Goal: Task Accomplishment & Management: Use online tool/utility

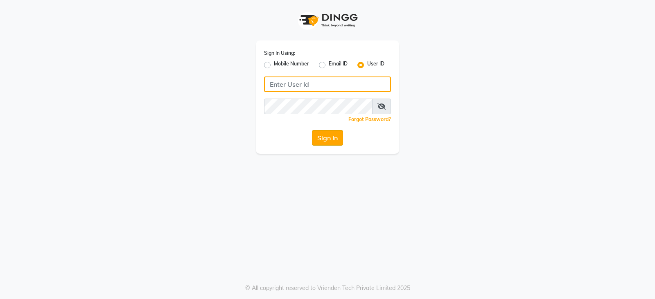
type input "mynailstudio"
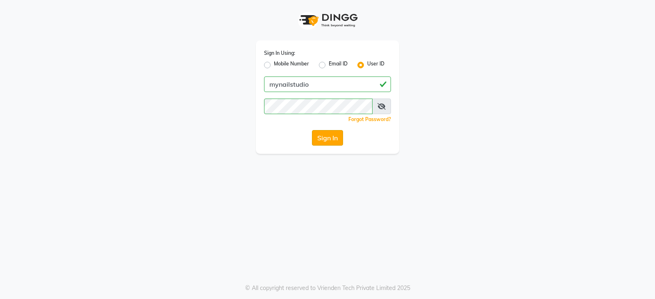
click at [325, 137] on button "Sign In" at bounding box center [327, 138] width 31 height 16
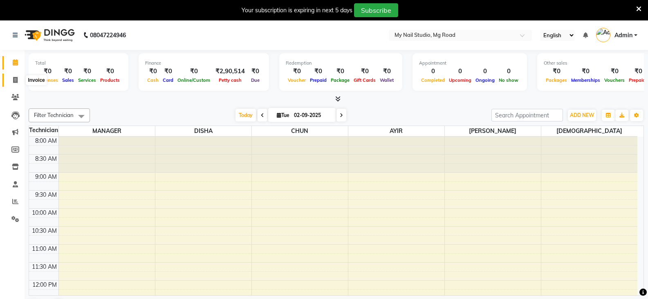
click at [16, 79] on icon at bounding box center [15, 80] width 5 height 6
select select "service"
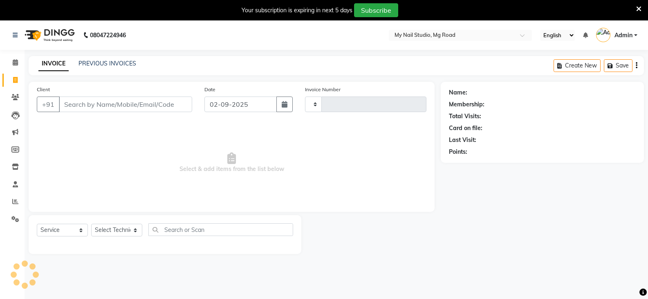
type input "0603"
select select "6915"
click at [110, 106] on input "Client" at bounding box center [125, 105] width 133 height 16
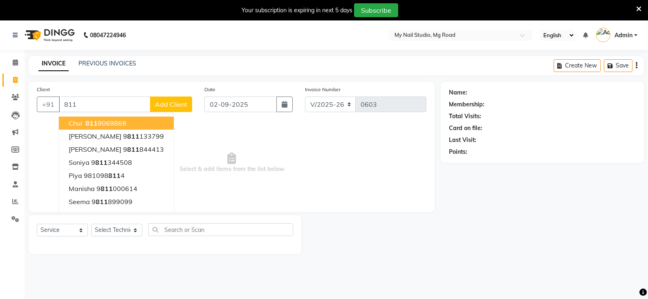
click at [122, 123] on ngb-highlight "[PHONE_NUMBER]" at bounding box center [105, 123] width 43 height 8
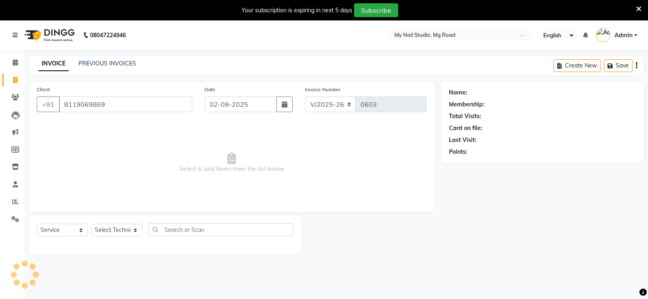
type input "8119069869"
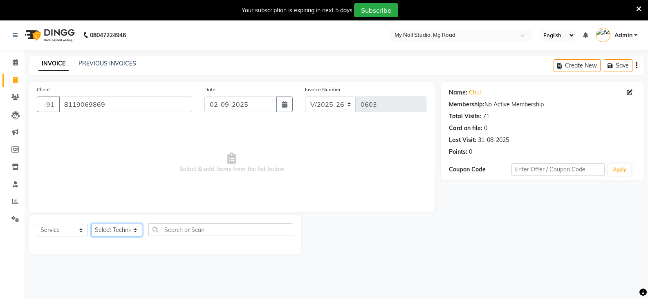
click at [133, 231] on select "Select Technician [PERSON_NAME] DISHA [PERSON_NAME] MANAGER [PERSON_NAME]" at bounding box center [116, 230] width 51 height 13
select select "69748"
click at [91, 224] on select "Select Technician [PERSON_NAME] DISHA [PERSON_NAME] MANAGER [PERSON_NAME]" at bounding box center [116, 230] width 51 height 13
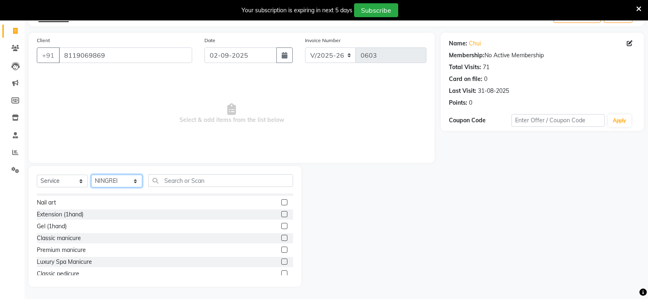
scroll to position [109, 0]
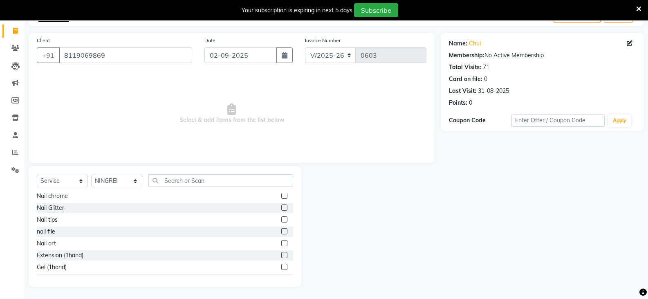
click at [281, 233] on label at bounding box center [284, 231] width 6 height 6
click at [281, 233] on input "checkbox" at bounding box center [283, 231] width 5 height 5
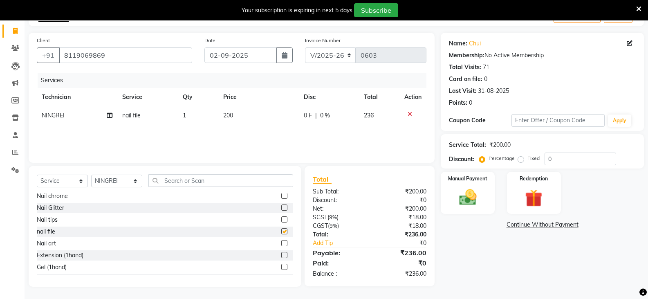
checkbox input "false"
click at [463, 201] on img at bounding box center [467, 197] width 29 height 21
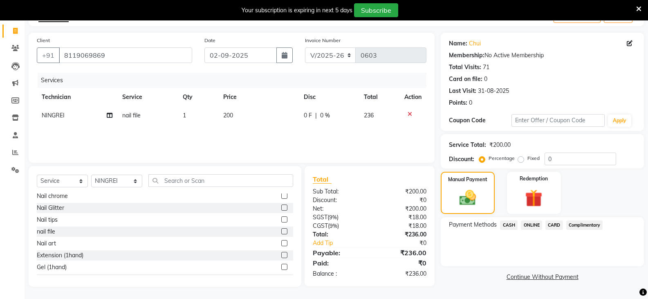
click at [533, 226] on span "ONLINE" at bounding box center [531, 225] width 21 height 9
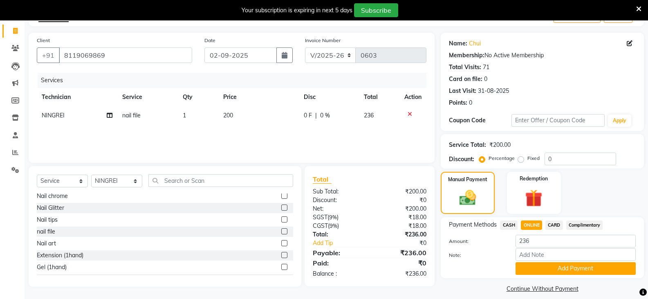
click at [585, 268] on button "Add Payment" at bounding box center [576, 268] width 120 height 13
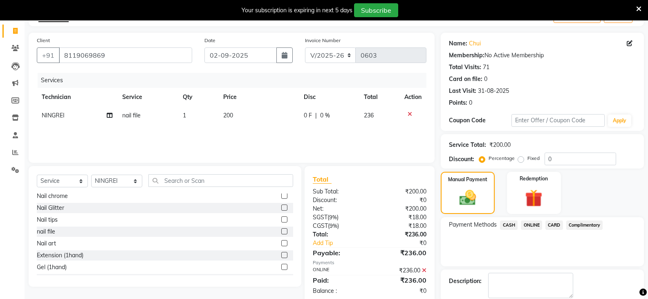
scroll to position [92, 0]
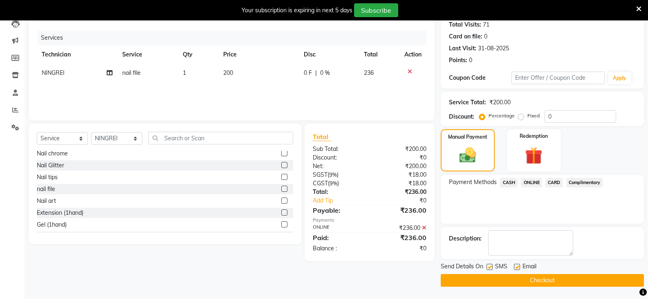
click at [564, 279] on button "Checkout" at bounding box center [542, 280] width 203 height 13
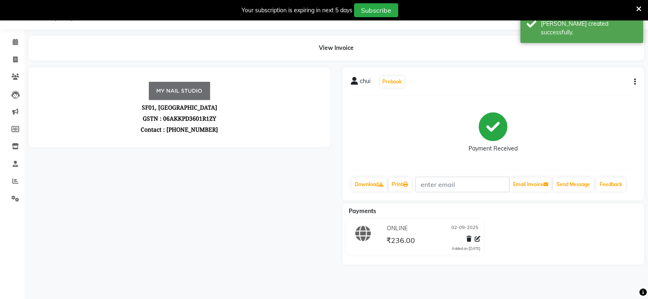
scroll to position [92, 0]
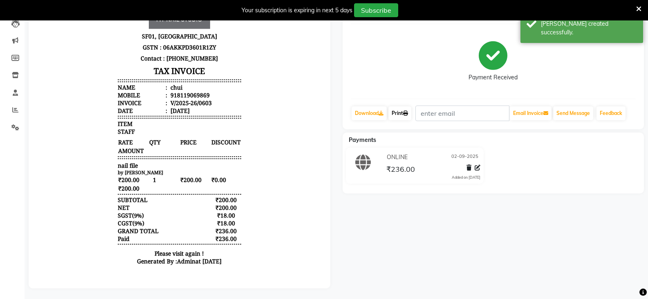
click at [405, 116] on link "Print" at bounding box center [400, 113] width 23 height 14
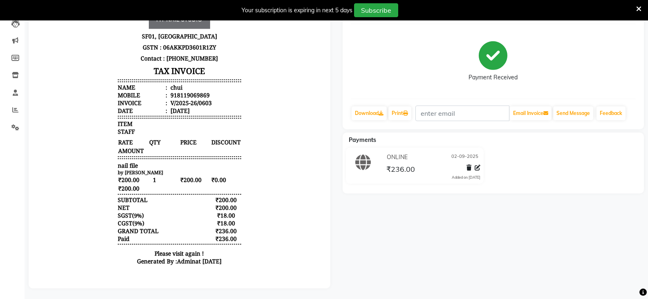
scroll to position [20, 0]
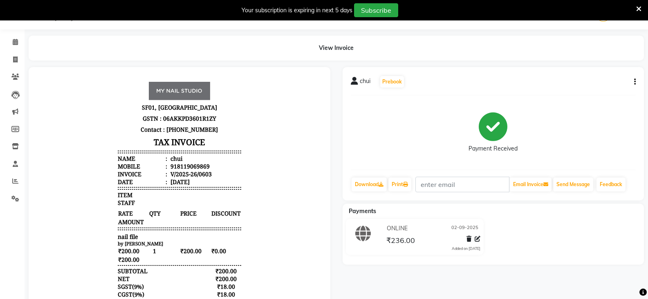
select select "6915"
select select "service"
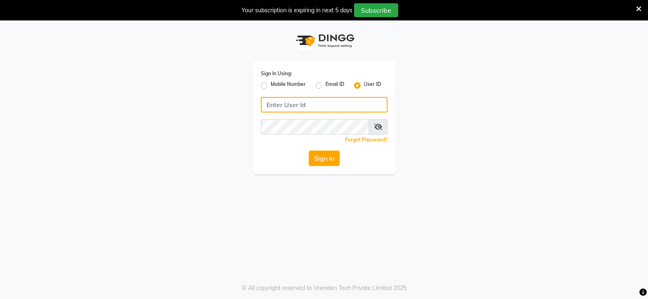
type input "mynailstudio"
